Goal: Information Seeking & Learning: Learn about a topic

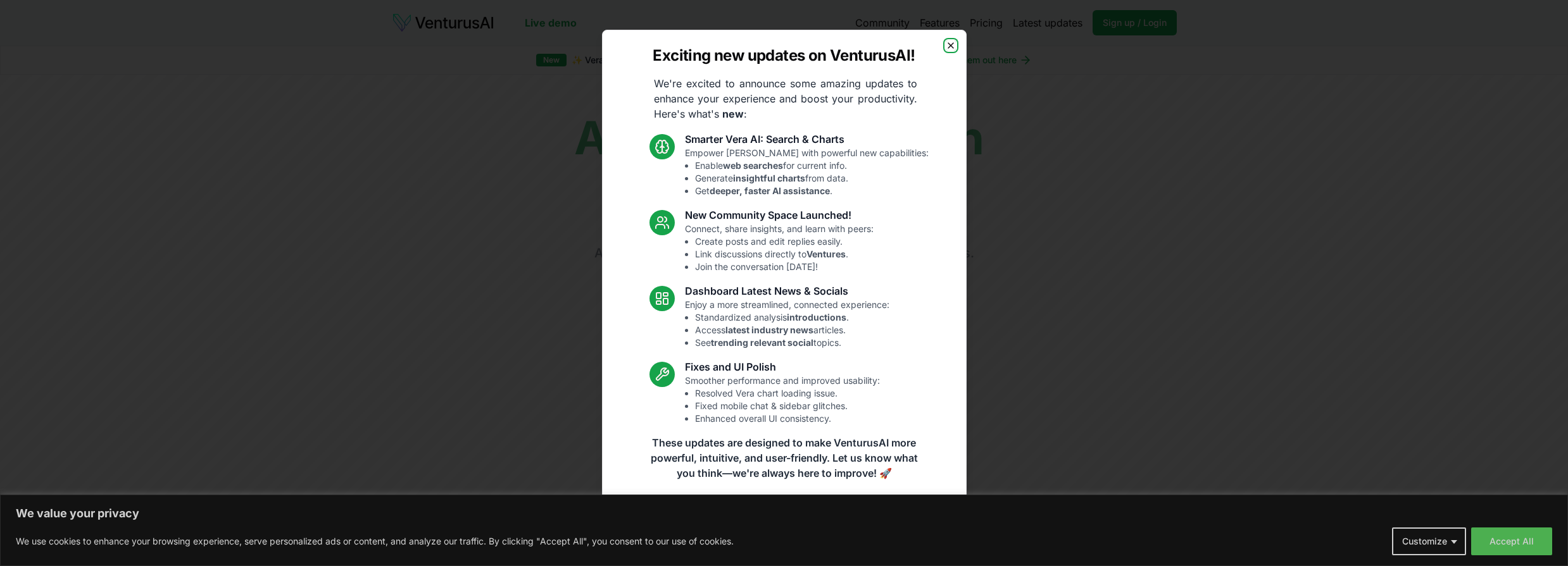
click at [956, 41] on icon "button" at bounding box center [951, 46] width 10 height 10
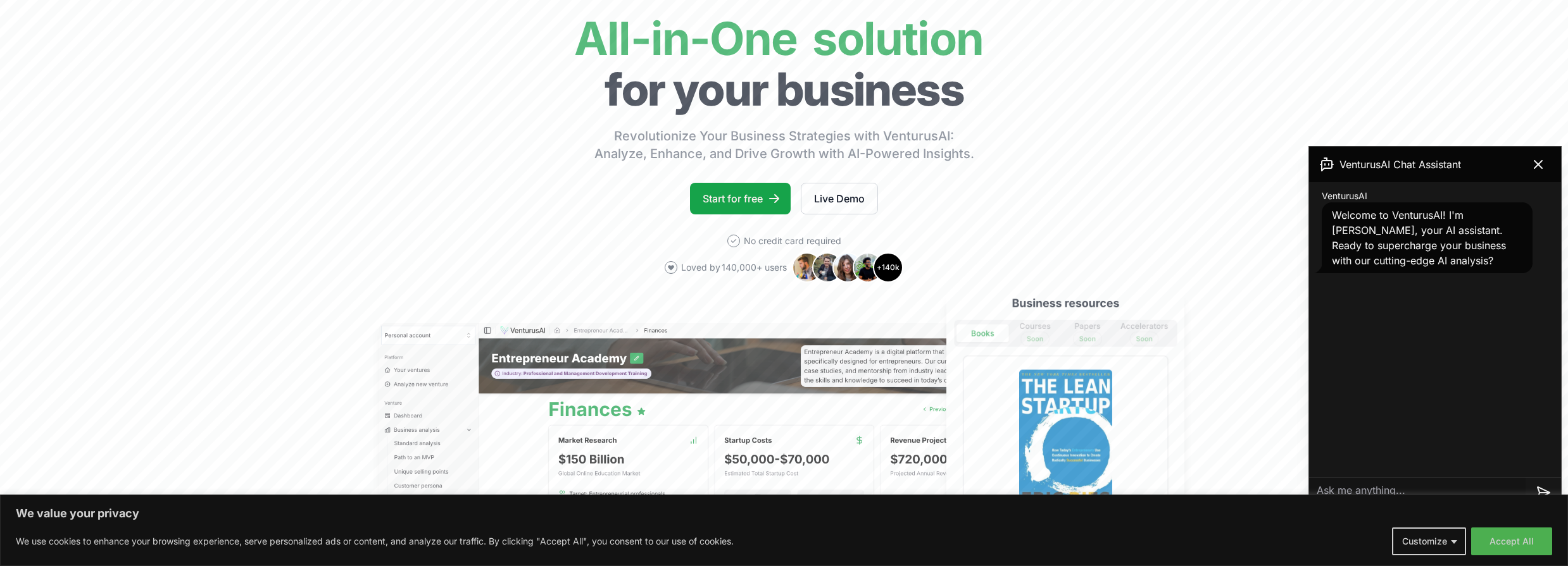
scroll to position [304, 0]
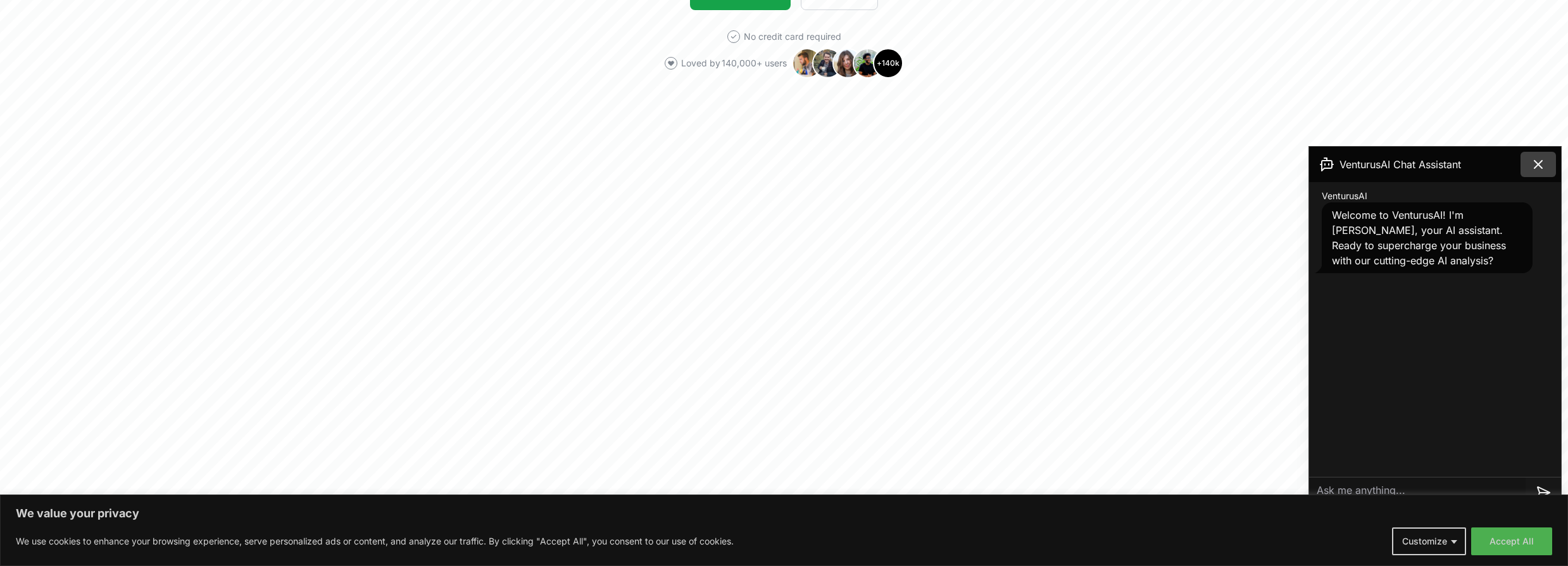
click at [1539, 168] on icon at bounding box center [1539, 164] width 16 height 16
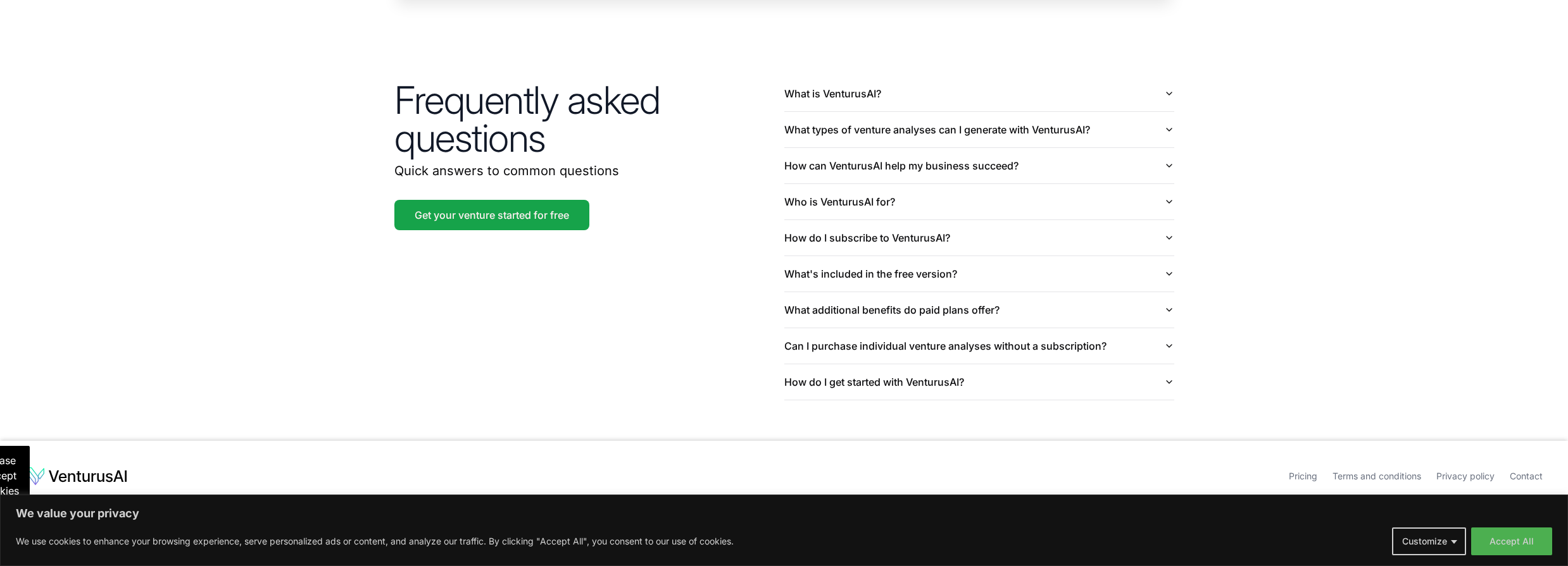
scroll to position [3687, 0]
click at [1165, 90] on icon "button" at bounding box center [1169, 93] width 10 height 10
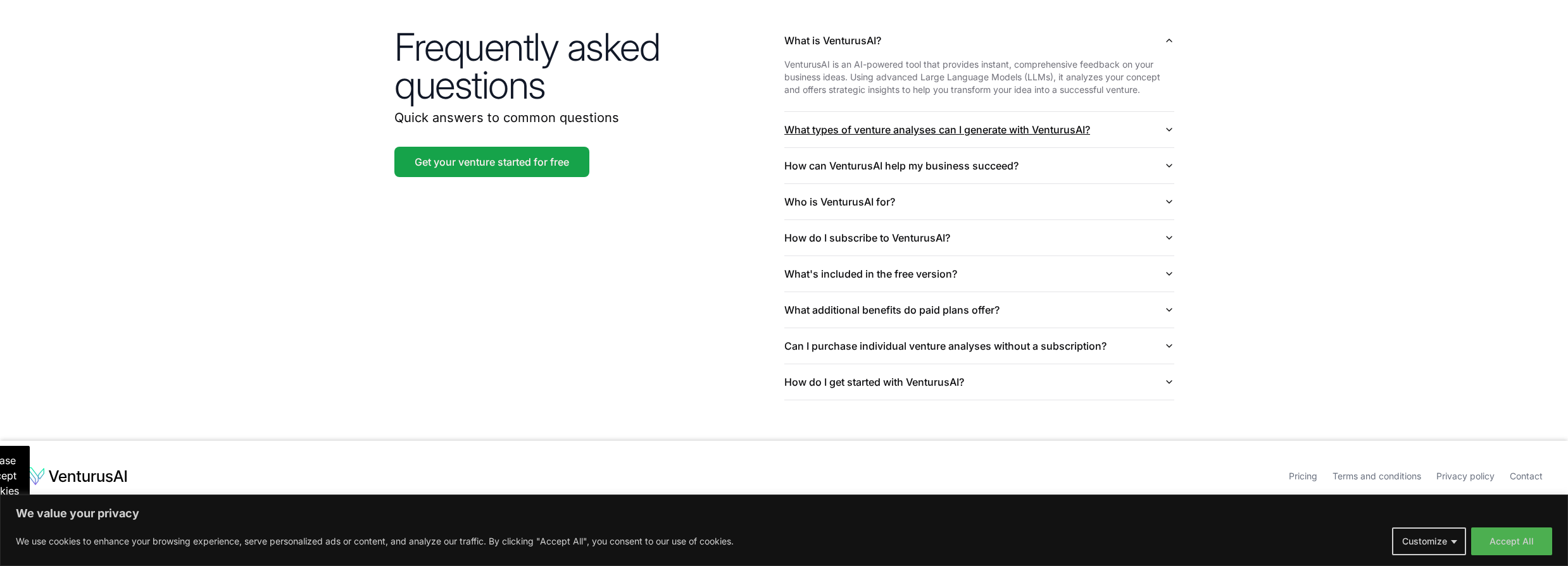
click at [1164, 135] on icon "button" at bounding box center [1169, 130] width 10 height 10
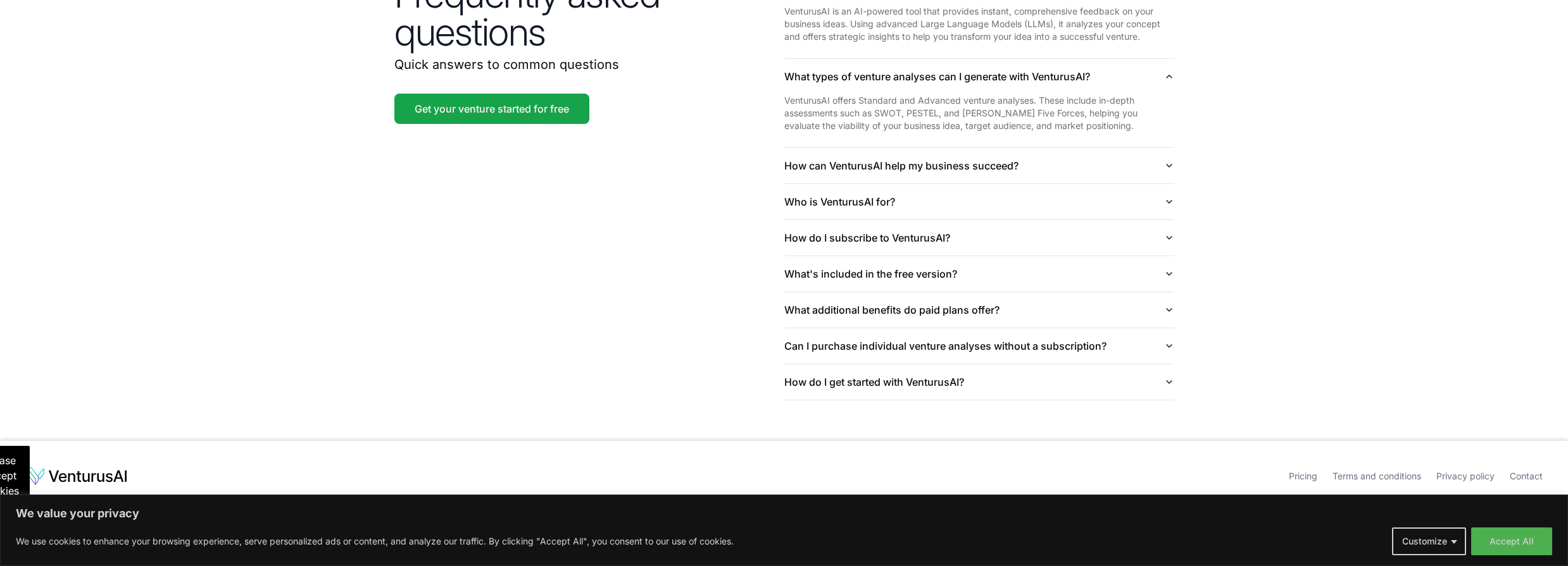
scroll to position [3915, 0]
click at [1164, 161] on icon "button" at bounding box center [1169, 166] width 10 height 10
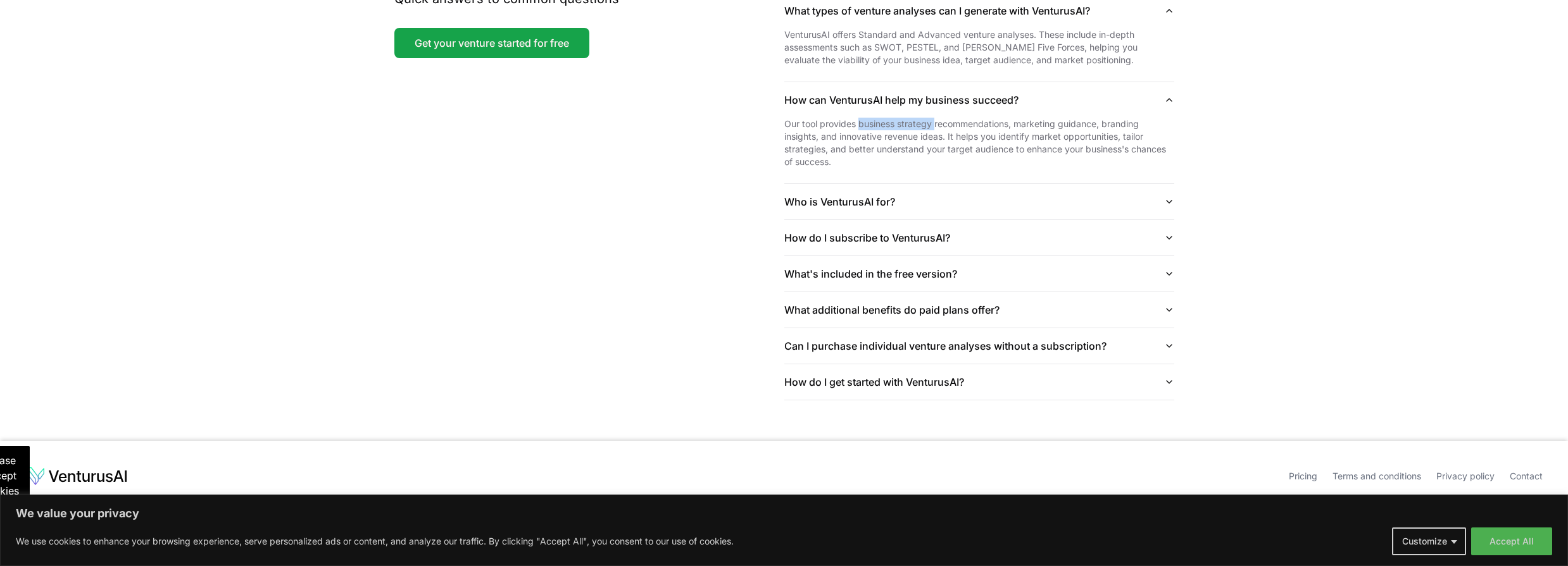
drag, startPoint x: 879, startPoint y: 168, endPoint x: 971, endPoint y: 174, distance: 92.2
click at [971, 168] on p "Our tool provides business strategy recommendations, marketing guidance, brandi…" at bounding box center [979, 143] width 390 height 50
copy p "business strategy"
click at [1164, 207] on icon "button" at bounding box center [1169, 202] width 10 height 10
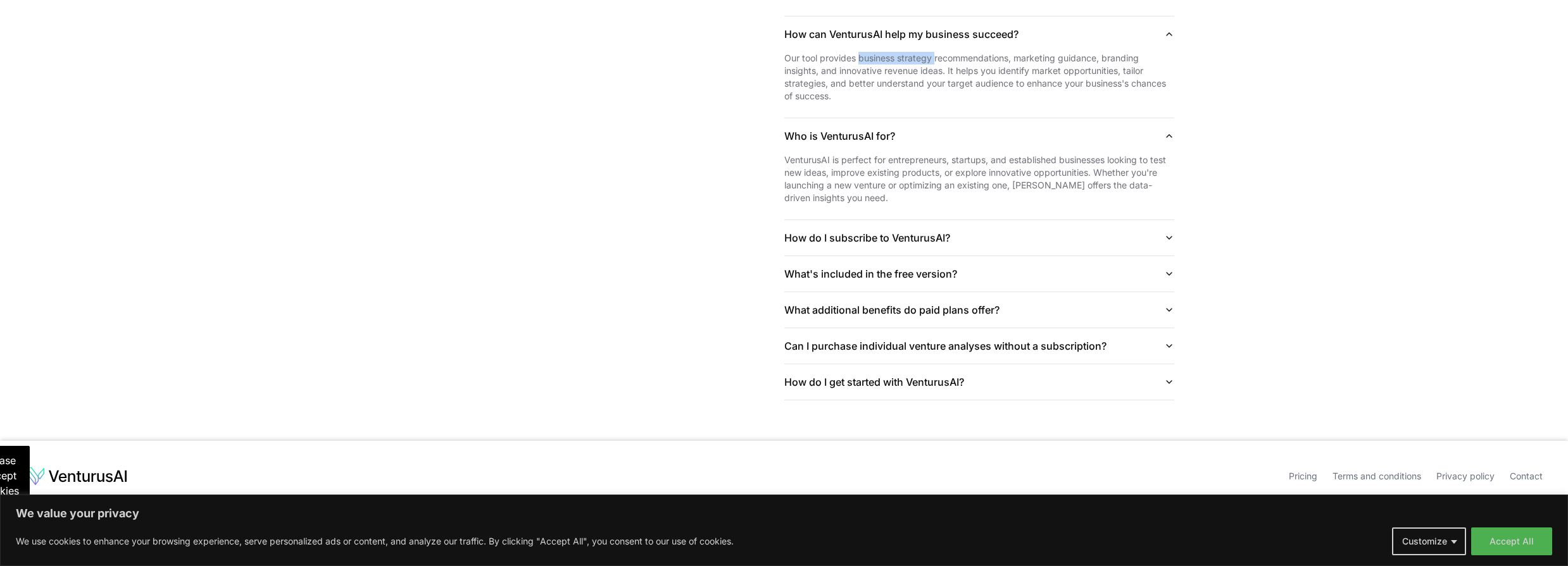
scroll to position [4143, 0]
click at [1164, 233] on icon "button" at bounding box center [1169, 238] width 10 height 10
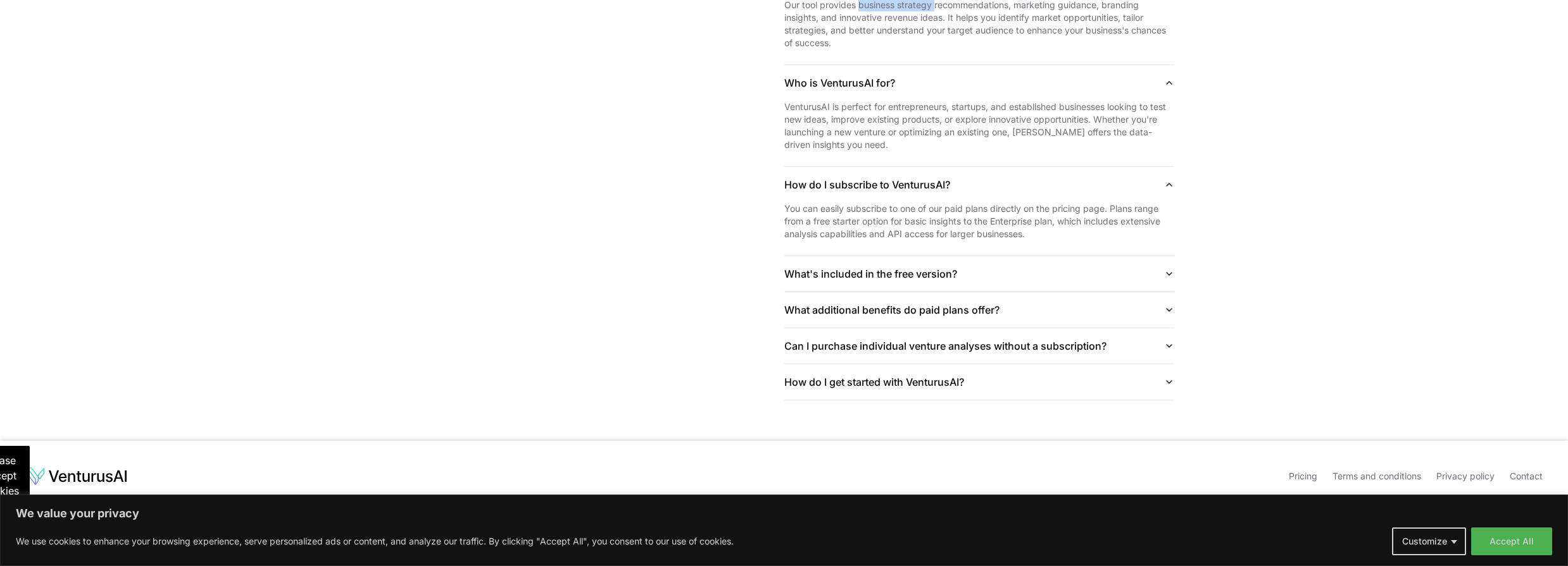
scroll to position [4266, 0]
click at [1166, 273] on icon "button" at bounding box center [1169, 273] width 5 height 3
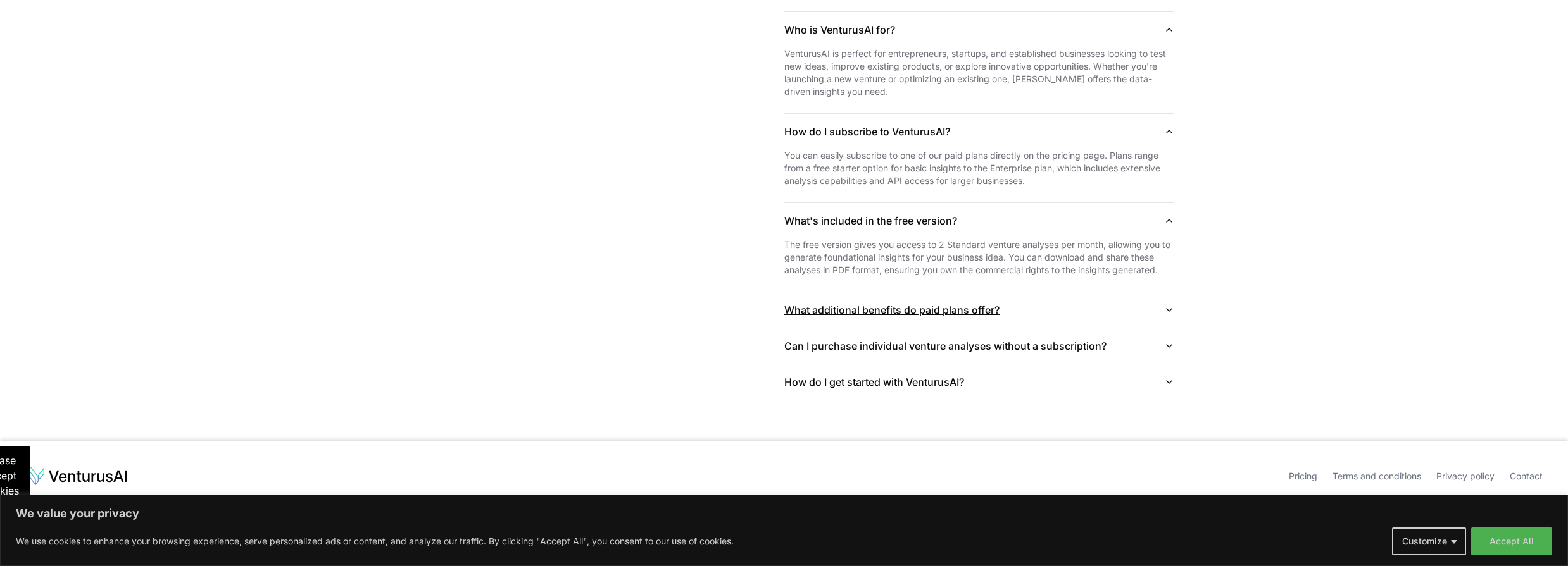
click at [1166, 311] on icon "button" at bounding box center [1169, 310] width 5 height 3
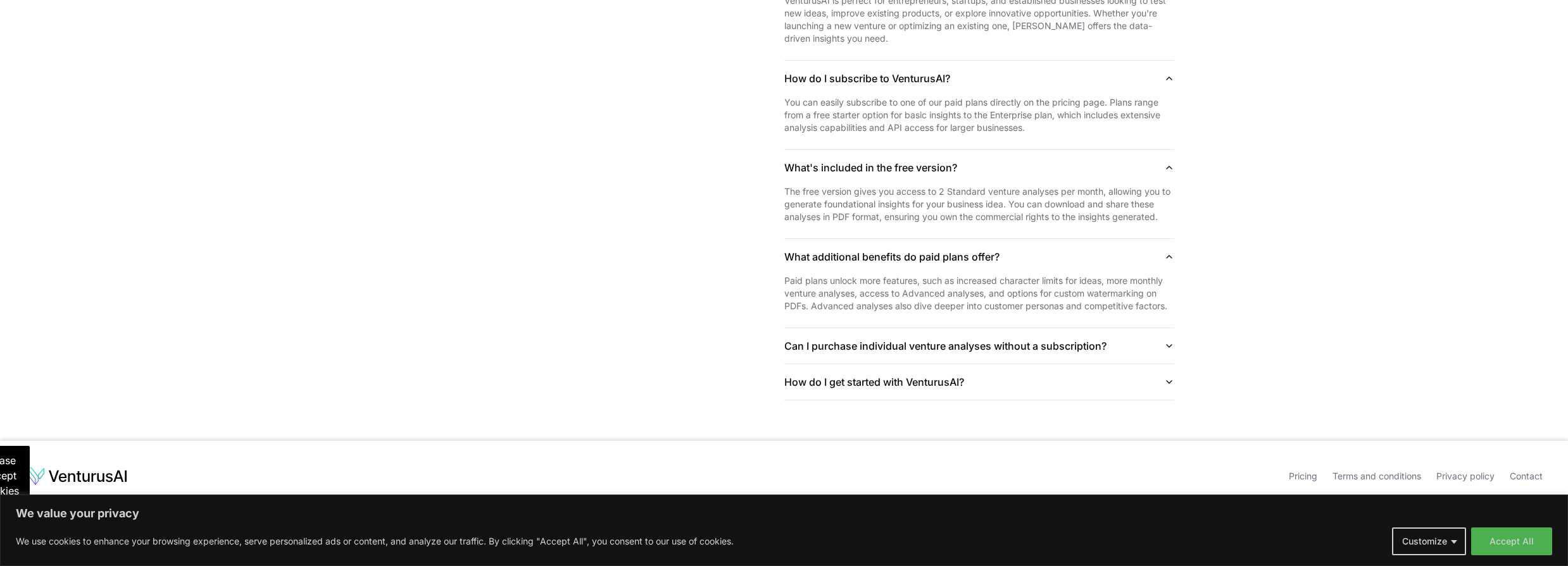
scroll to position [4430, 0]
click at [1166, 344] on icon "button" at bounding box center [1169, 345] width 5 height 3
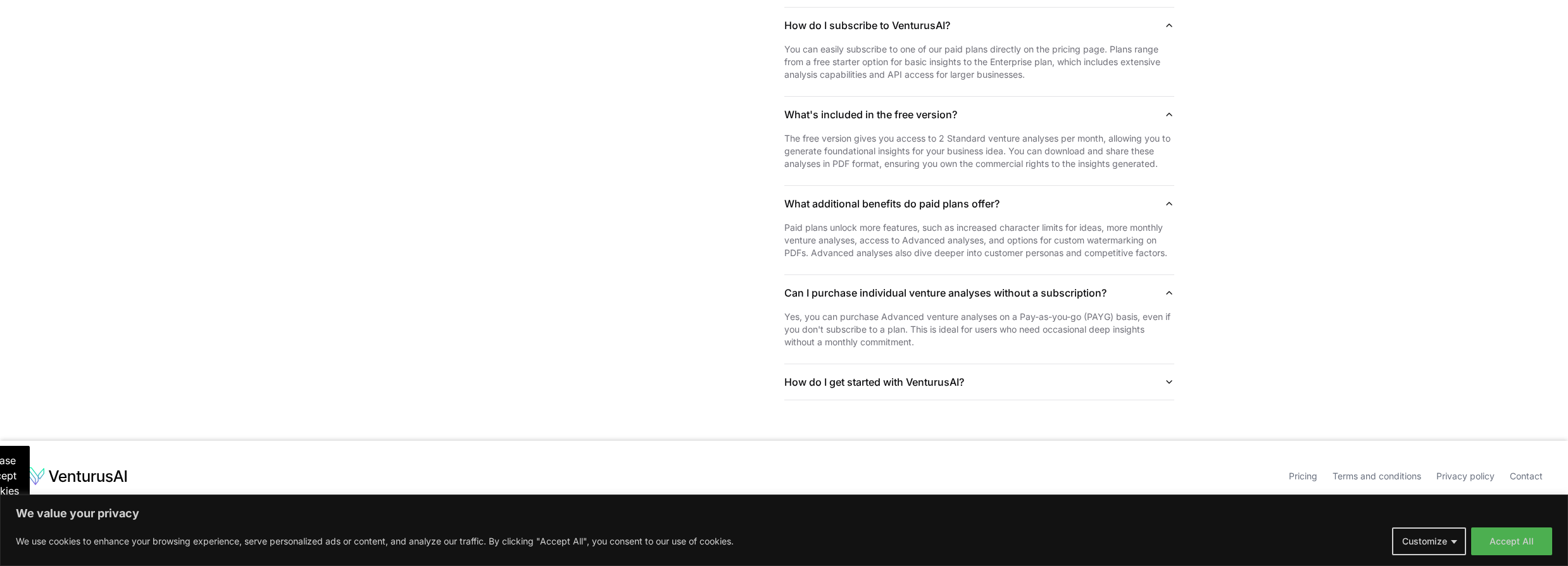
scroll to position [4497, 0]
click at [1164, 377] on icon "button" at bounding box center [1169, 383] width 10 height 10
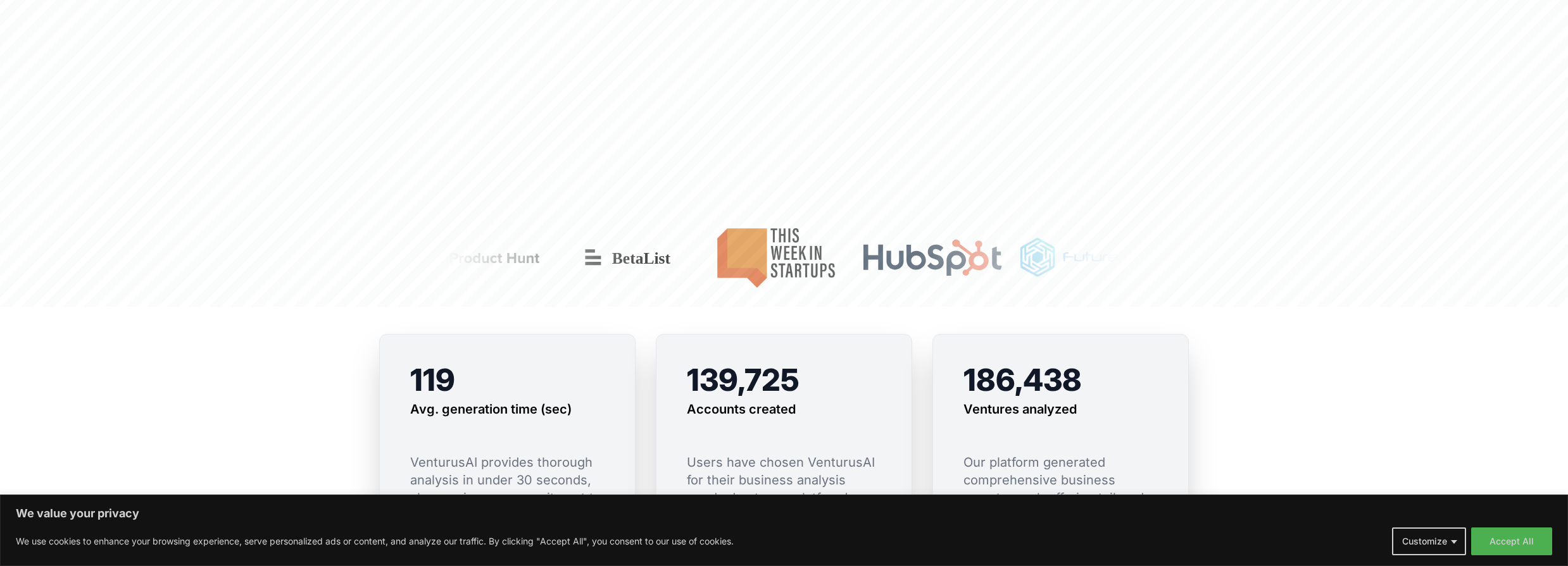
scroll to position [100, 0]
